Goal: Task Accomplishment & Management: Manage account settings

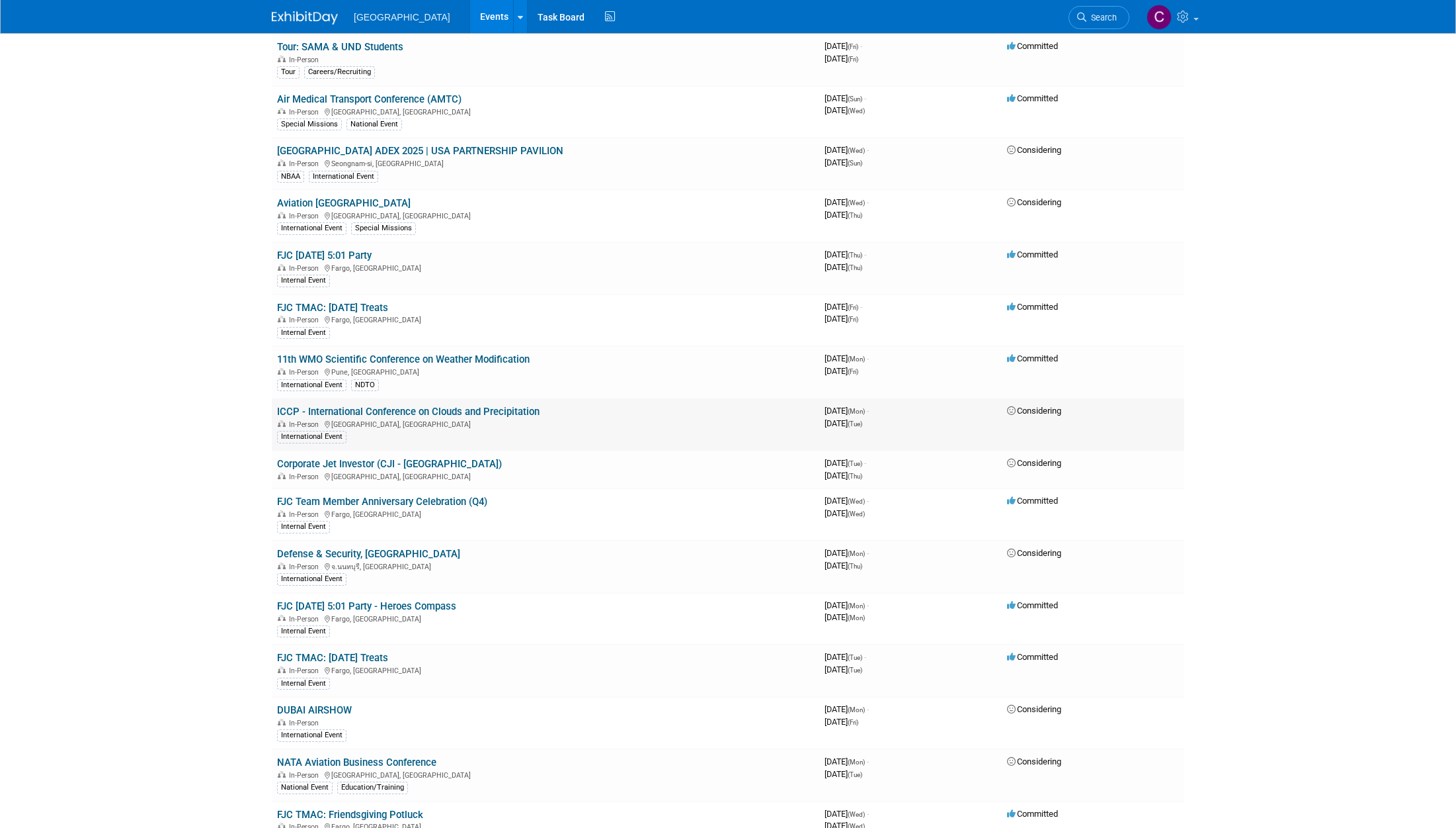
scroll to position [661, 0]
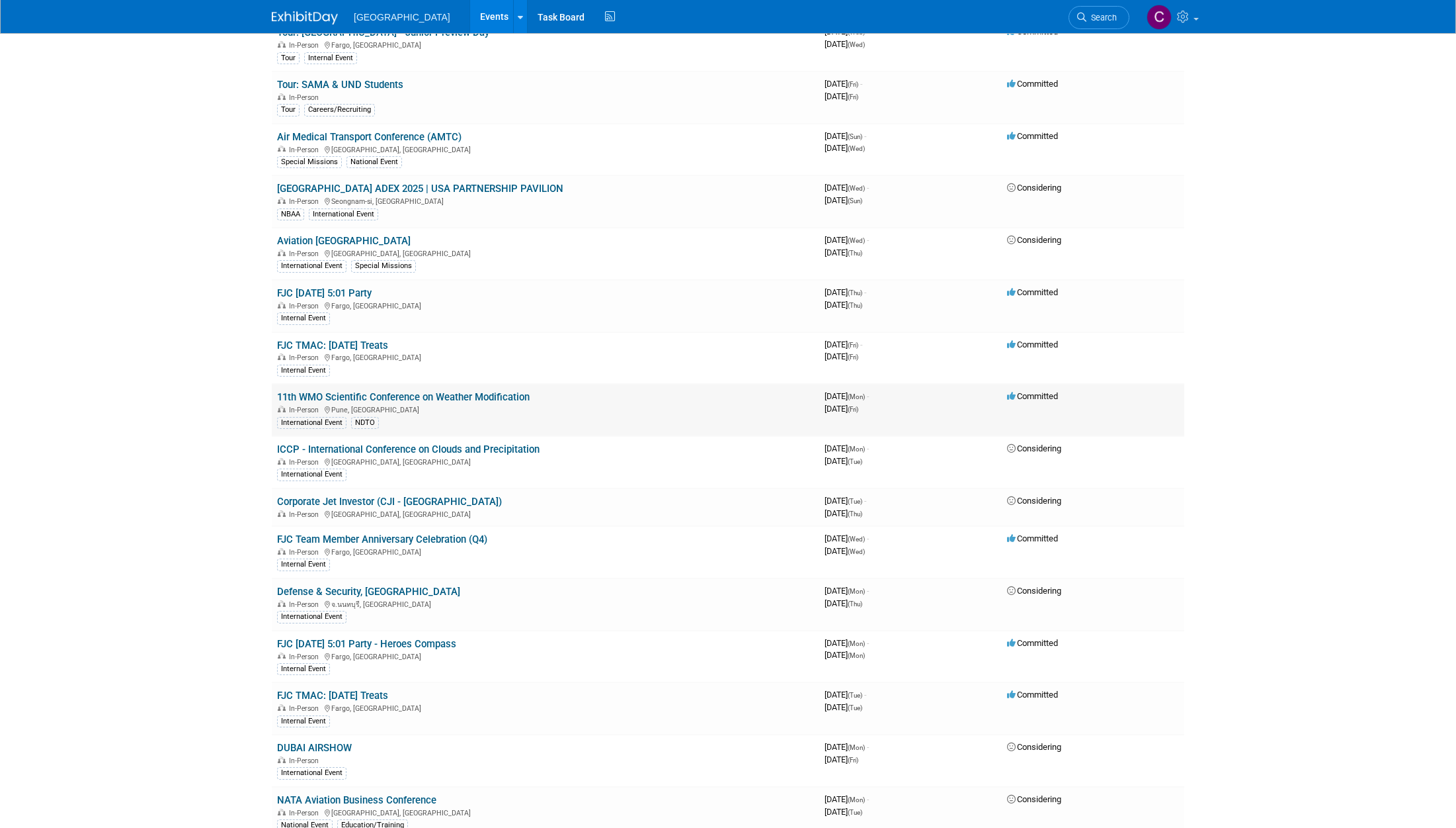
click at [381, 393] on link "11th WMO Scientific Conference on Weather Modification" at bounding box center [404, 397] width 253 height 12
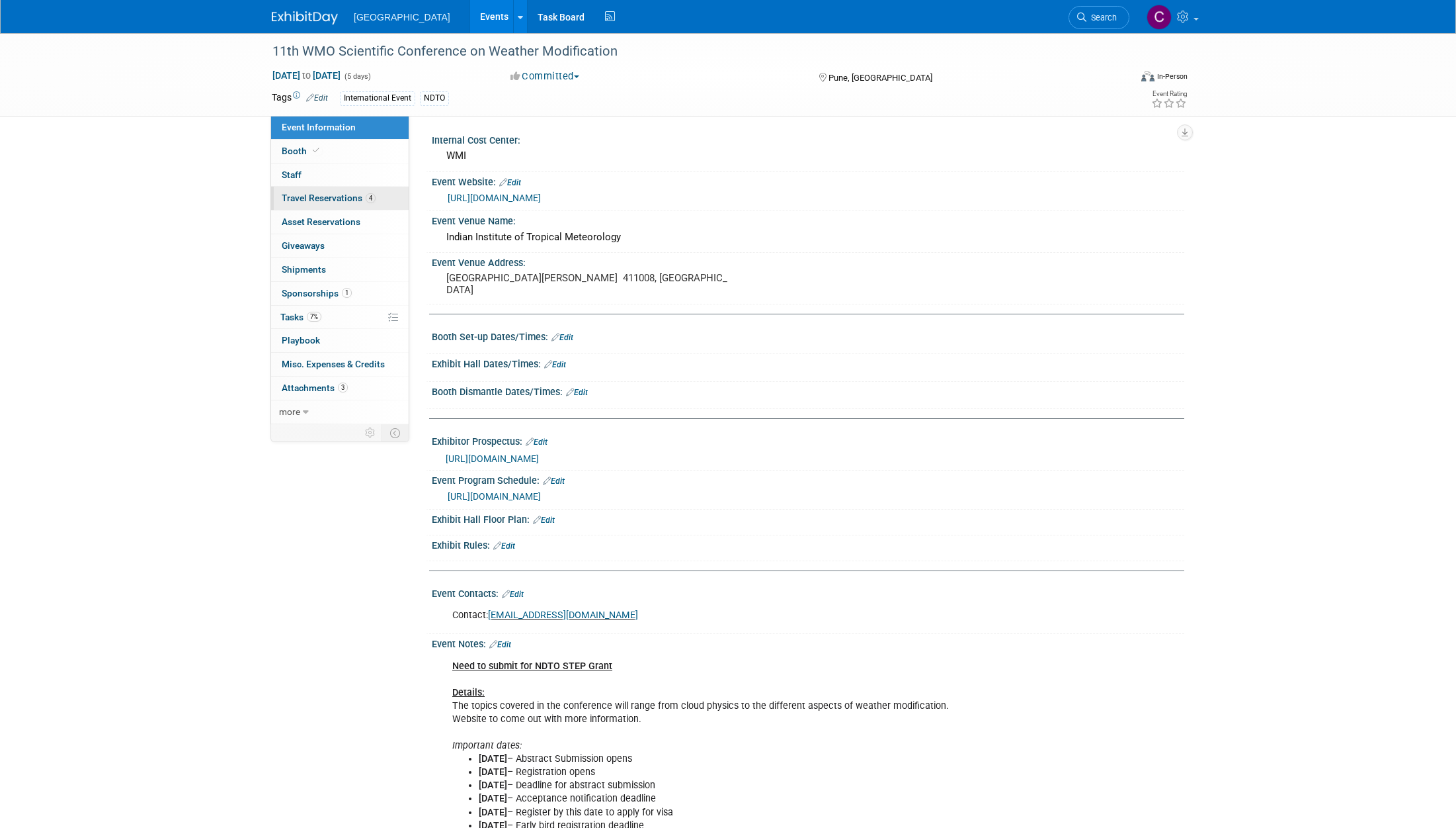
click at [307, 198] on span "Travel Reservations 4" at bounding box center [329, 198] width 94 height 10
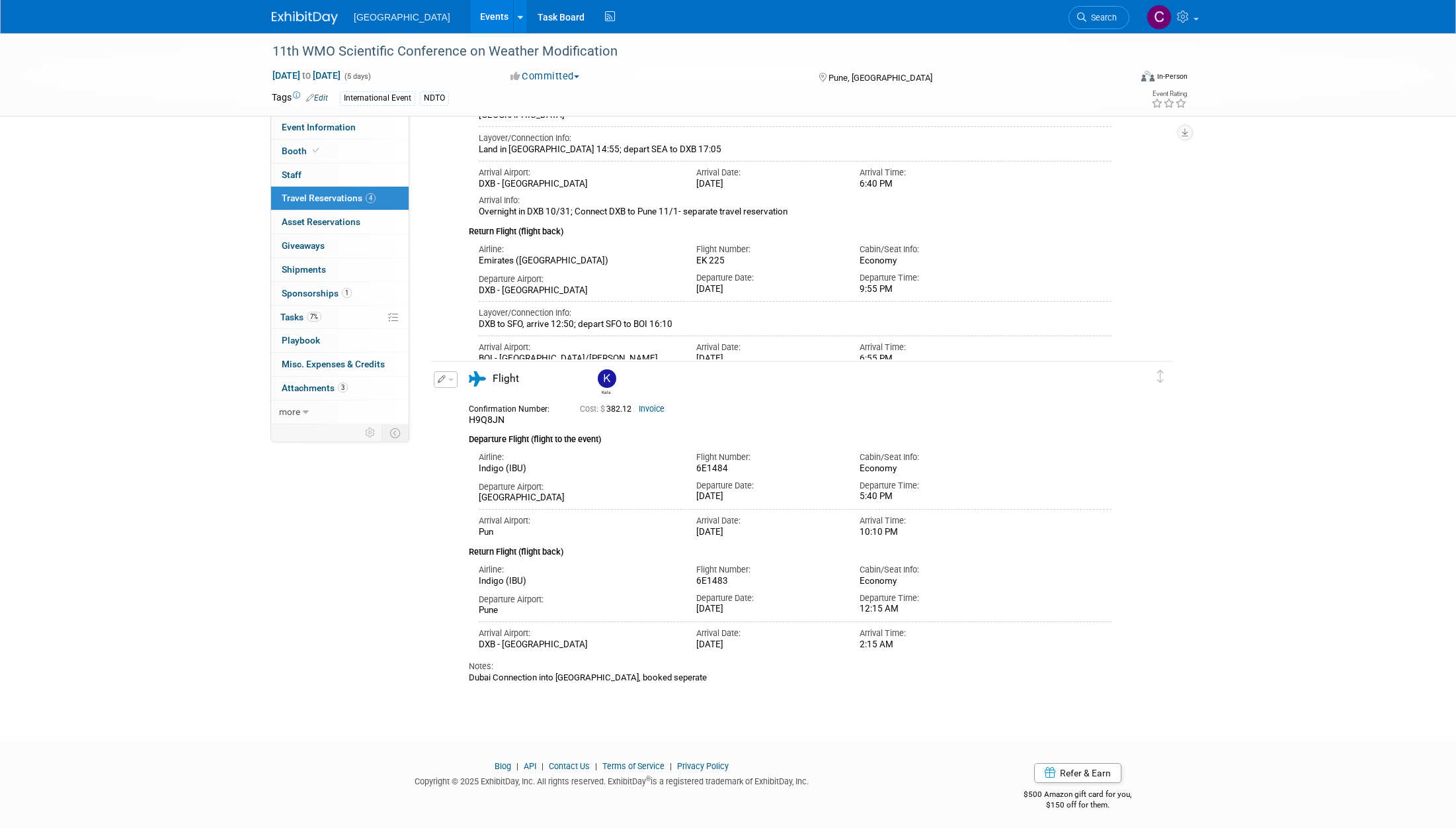
scroll to position [1053, 0]
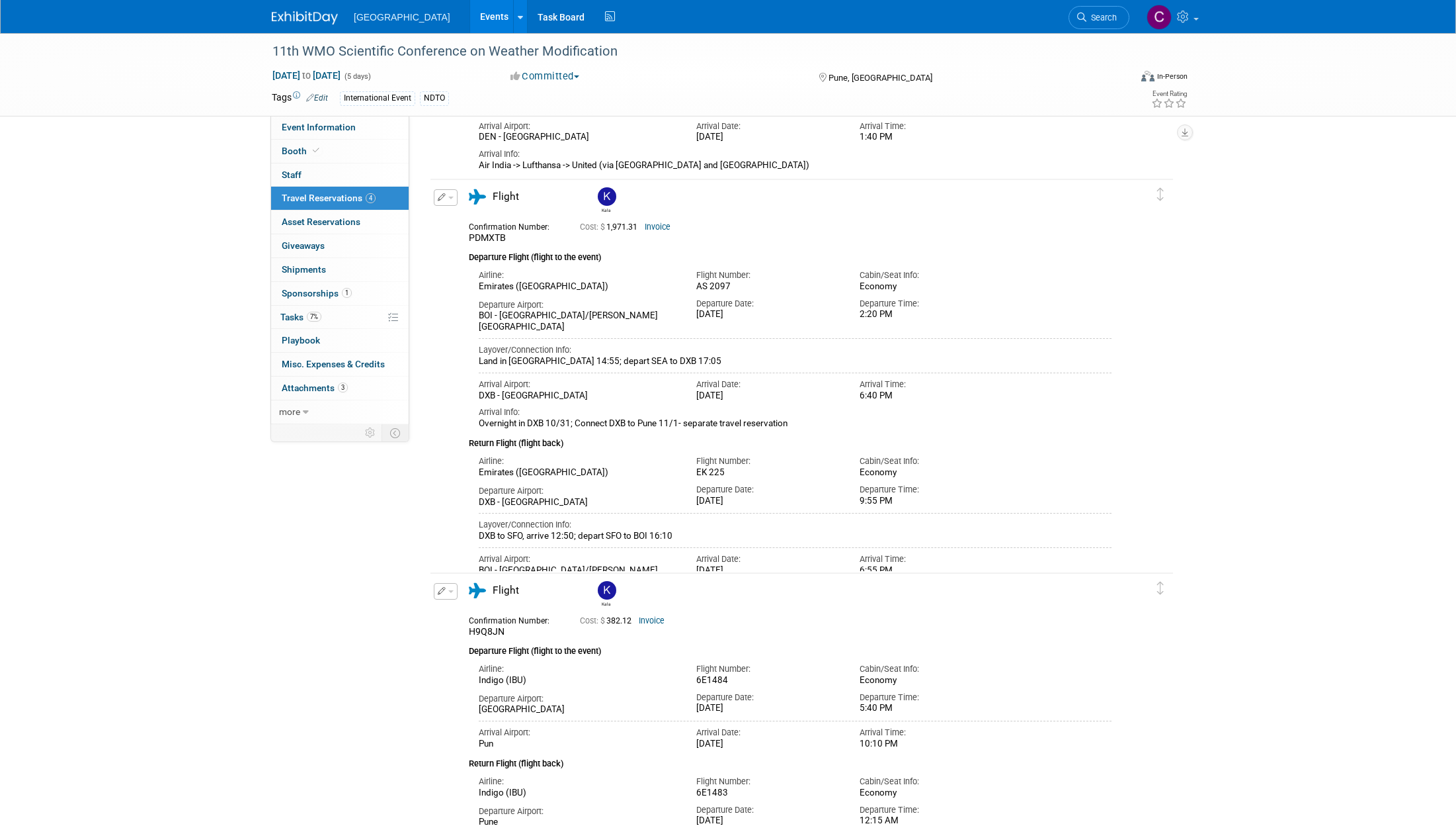
scroll to position [0, 0]
